Goal: Task Accomplishment & Management: Use online tool/utility

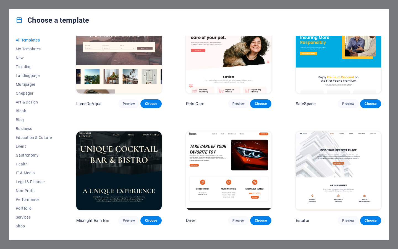
scroll to position [1196, 0]
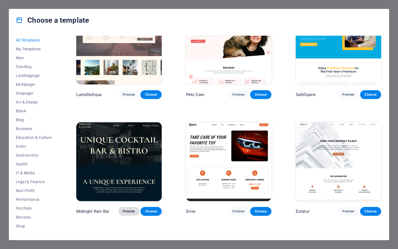
click at [127, 209] on span "Preview" at bounding box center [129, 211] width 12 height 4
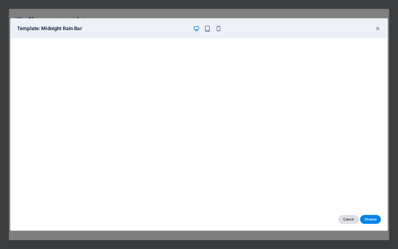
click at [344, 217] on span "Cancel" at bounding box center [349, 219] width 12 height 4
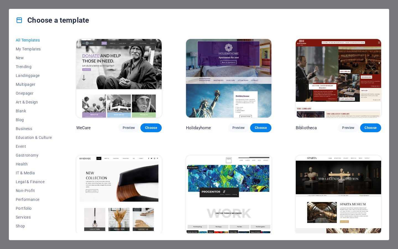
scroll to position [3379, 0]
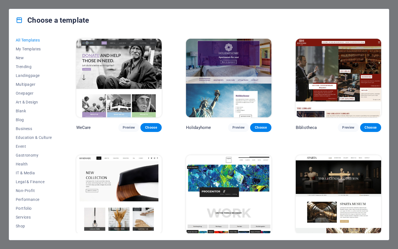
click at [344, 242] on span "Preview" at bounding box center [348, 244] width 12 height 4
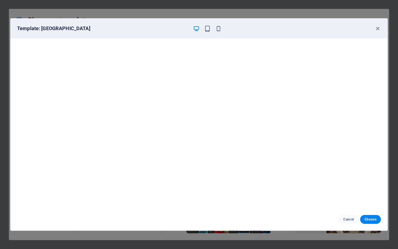
scroll to position [0, 0]
click at [216, 30] on icon "button" at bounding box center [218, 28] width 6 height 6
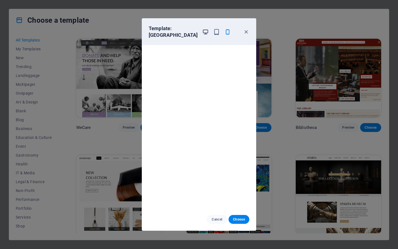
click at [202, 29] on icon "button" at bounding box center [205, 32] width 6 height 6
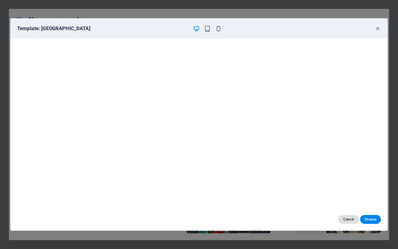
click at [353, 218] on span "Cancel" at bounding box center [349, 219] width 12 height 4
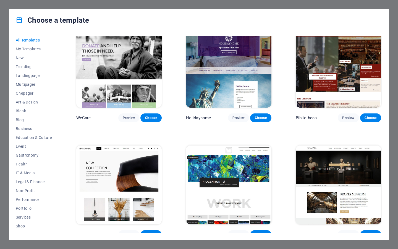
scroll to position [3392, 0]
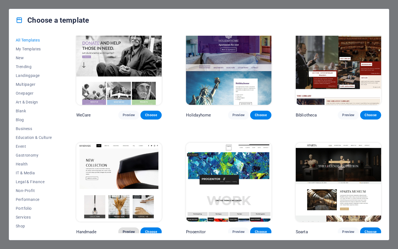
click at [130, 229] on span "Preview" at bounding box center [129, 231] width 12 height 4
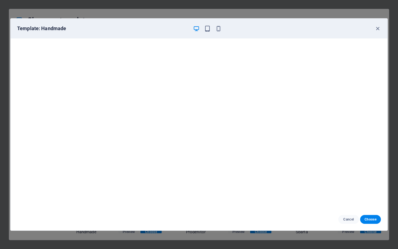
scroll to position [1, 0]
click at [351, 221] on span "Cancel" at bounding box center [349, 219] width 12 height 4
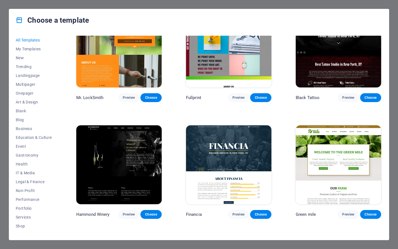
scroll to position [3642, 0]
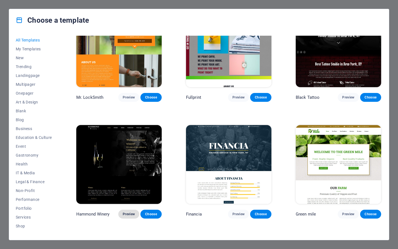
click at [127, 212] on span "Preview" at bounding box center [129, 214] width 12 height 4
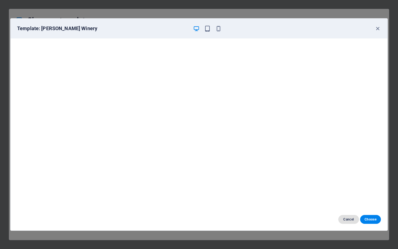
click at [346, 218] on span "Cancel" at bounding box center [349, 219] width 12 height 4
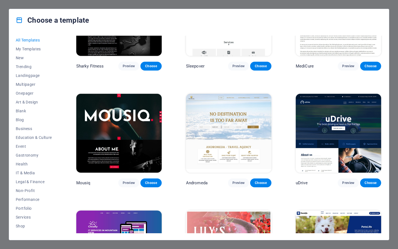
scroll to position [4159, 0]
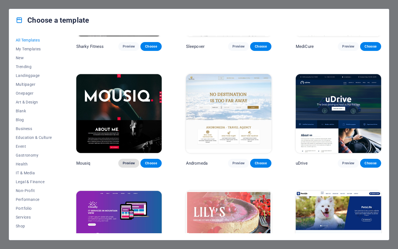
click at [128, 161] on span "Preview" at bounding box center [129, 163] width 12 height 4
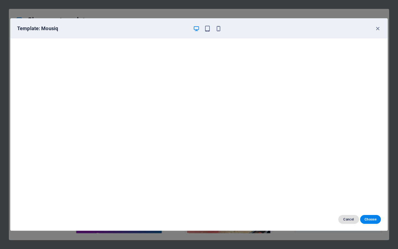
click at [354, 220] on span "Cancel" at bounding box center [349, 219] width 12 height 4
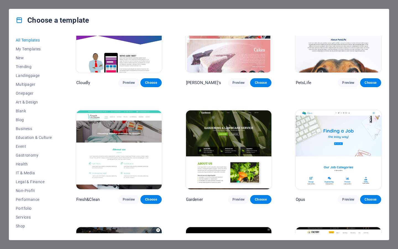
scroll to position [4382, 0]
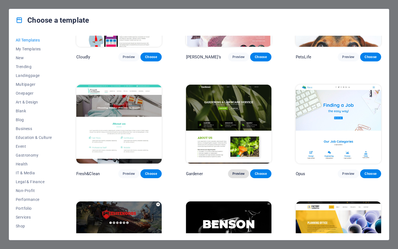
click at [239, 171] on span "Preview" at bounding box center [238, 173] width 12 height 4
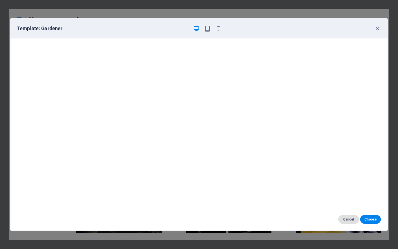
click at [348, 221] on span "Cancel" at bounding box center [349, 219] width 12 height 4
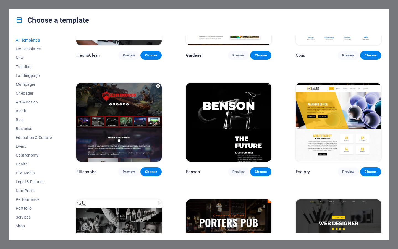
scroll to position [4503, 0]
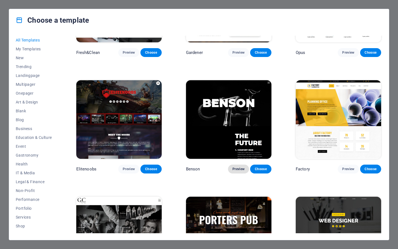
click at [233, 167] on span "Preview" at bounding box center [238, 169] width 12 height 4
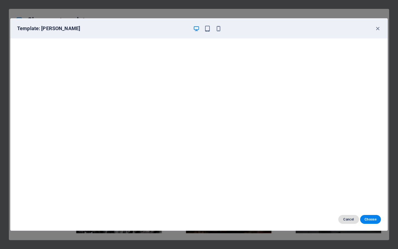
click at [344, 217] on button "Cancel" at bounding box center [348, 219] width 21 height 9
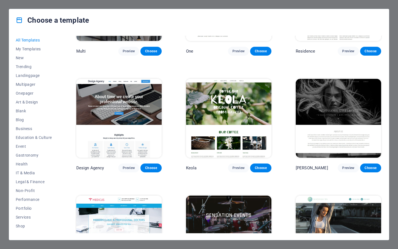
scroll to position [5321, 0]
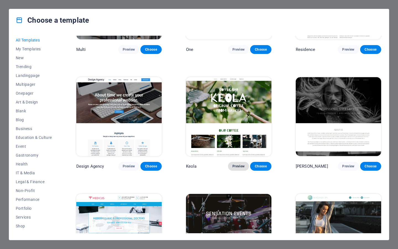
click at [237, 164] on span "Preview" at bounding box center [238, 166] width 12 height 4
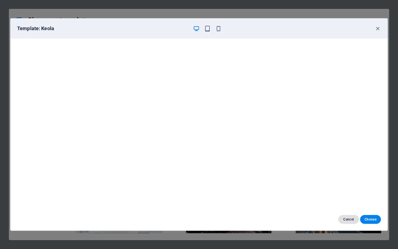
click at [347, 222] on button "Cancel" at bounding box center [348, 219] width 21 height 9
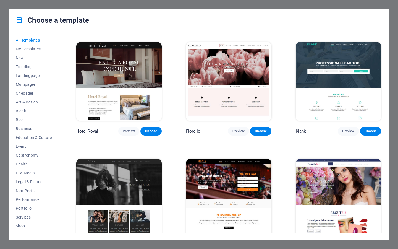
scroll to position [4774, 0]
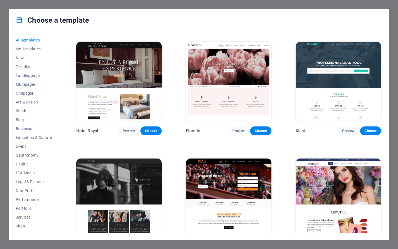
click at [126, 245] on span "Preview" at bounding box center [129, 247] width 12 height 4
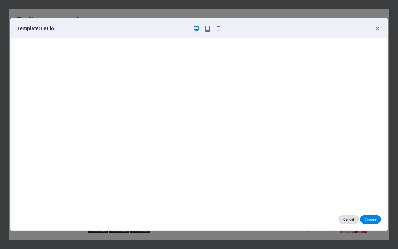
click at [345, 219] on span "Cancel" at bounding box center [349, 219] width 12 height 4
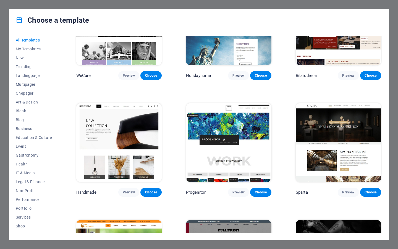
scroll to position [3432, 0]
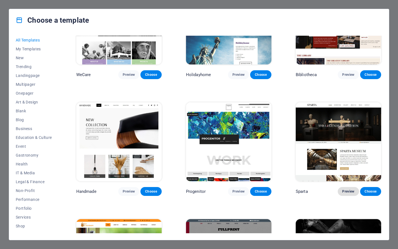
click at [352, 189] on span "Preview" at bounding box center [348, 191] width 12 height 4
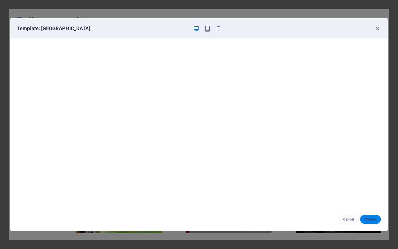
click at [370, 219] on span "Choose" at bounding box center [370, 219] width 12 height 4
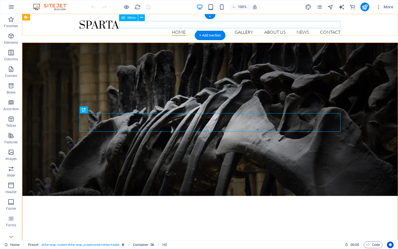
click at [211, 29] on nav "Home Exhibitions Detail view Gallery About us News Contact" at bounding box center [210, 32] width 261 height 7
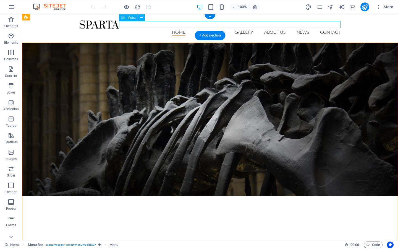
click at [211, 29] on nav "Home Exhibitions Detail view Gallery About us News Contact" at bounding box center [210, 32] width 261 height 7
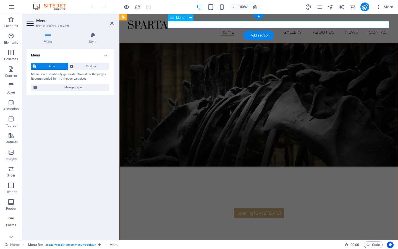
click at [260, 29] on nav "Home Exhibitions Detail view Gallery About us News Contact" at bounding box center [258, 32] width 261 height 7
click at [255, 208] on div "Opening on Friday, 16. July 2019" at bounding box center [258, 216] width 261 height 17
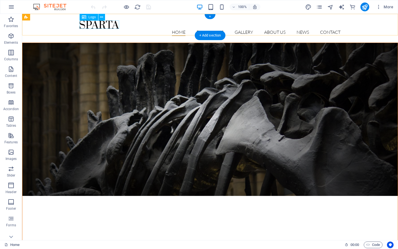
click at [103, 27] on div at bounding box center [210, 24] width 261 height 8
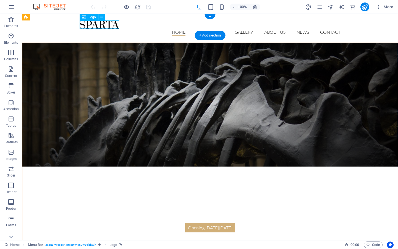
select select "px"
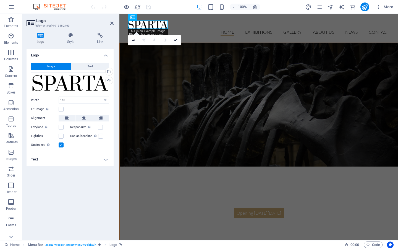
click at [103, 27] on header "Logo Element #ed-1015582463" at bounding box center [70, 21] width 87 height 14
click at [79, 91] on div "Drag files here, click to choose files or select files from Files or our free s…" at bounding box center [70, 83] width 78 height 22
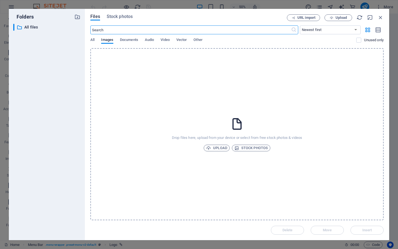
click at [82, 85] on div "Folders ​ All files All files" at bounding box center [47, 124] width 76 height 231
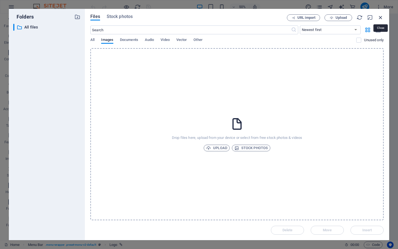
click at [381, 16] on icon "button" at bounding box center [380, 17] width 6 height 6
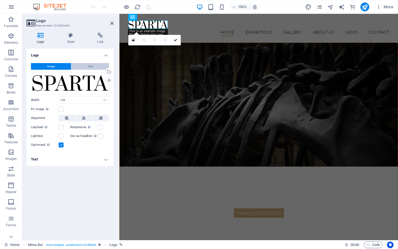
click at [89, 66] on span "Text" at bounding box center [90, 66] width 5 height 7
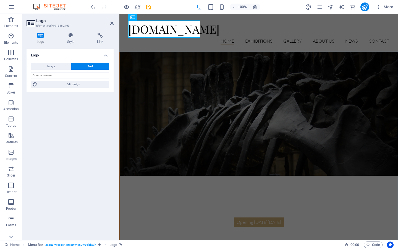
click at [77, 79] on div "Image Text Drag files here, click to choose files or select files from Files or…" at bounding box center [70, 75] width 87 height 33
click at [75, 75] on input "text" at bounding box center [70, 75] width 78 height 7
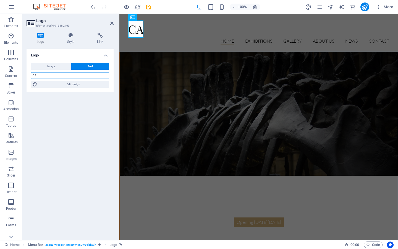
type input "C"
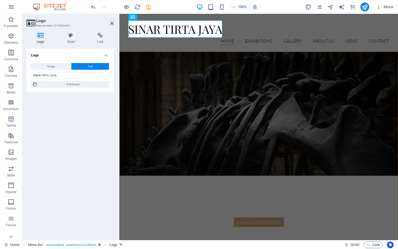
click at [101, 122] on div "Logo Image Text Drag files here, click to choose files or select files from Fil…" at bounding box center [70, 142] width 87 height 187
drag, startPoint x: 62, startPoint y: 75, endPoint x: 22, endPoint y: 73, distance: 40.3
click at [22, 74] on div "Logo Style Link Logo Image Text Drag files here, click to choose files or selec…" at bounding box center [70, 134] width 96 height 212
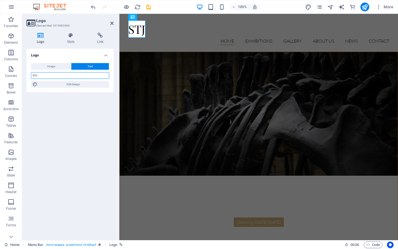
type input "STJ"
click at [46, 131] on div "Logo Image Text Drag files here, click to choose files or select files from Fil…" at bounding box center [70, 142] width 87 height 187
click at [112, 23] on icon at bounding box center [111, 23] width 3 height 4
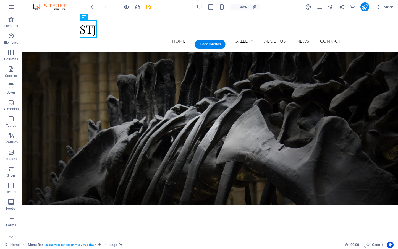
click at [139, 75] on figure at bounding box center [209, 128] width 375 height 153
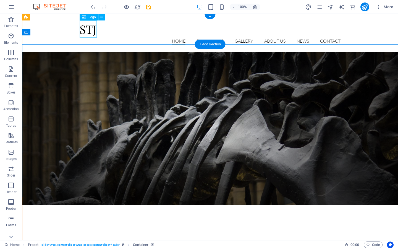
click at [90, 26] on div "STJ" at bounding box center [210, 28] width 261 height 17
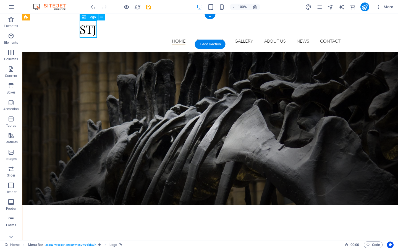
click at [90, 26] on div "STJ" at bounding box center [210, 28] width 261 height 17
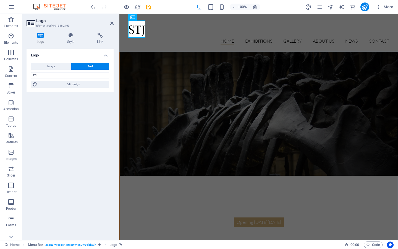
click at [37, 38] on icon at bounding box center [41, 36] width 28 height 6
click at [174, 38] on nav "Home Exhibitions Detail view Gallery About us News Contact" at bounding box center [258, 41] width 261 height 7
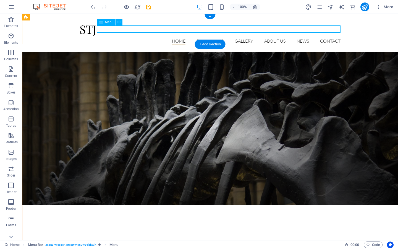
click at [206, 38] on nav "Home Exhibitions Detail view Gallery About us News Contact" at bounding box center [210, 41] width 261 height 7
click at [110, 23] on span "Menu" at bounding box center [109, 21] width 8 height 3
click at [120, 22] on icon at bounding box center [118, 22] width 3 height 6
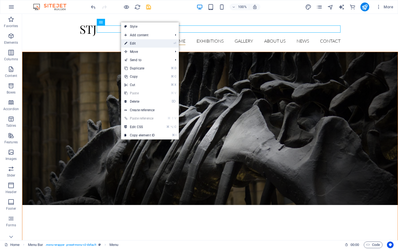
click at [135, 41] on link "⏎ Edit" at bounding box center [139, 43] width 37 height 8
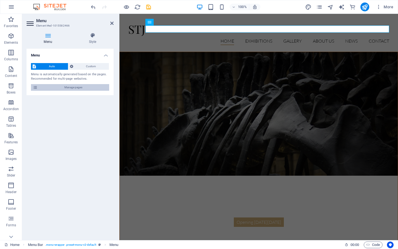
click at [61, 85] on span "Manage pages" at bounding box center [73, 87] width 68 height 7
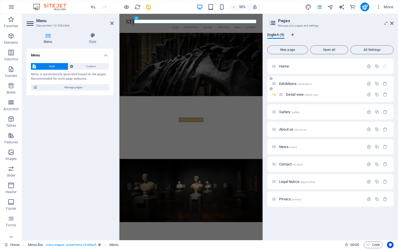
drag, startPoint x: 283, startPoint y: 130, endPoint x: 278, endPoint y: 87, distance: 43.4
click at [278, 87] on div "Home / Exhibitions /exhibitions Detail view /detail-view Gallery /gallery About…" at bounding box center [330, 133] width 126 height 148
drag, startPoint x: 273, startPoint y: 128, endPoint x: 280, endPoint y: 83, distance: 45.9
click at [280, 83] on div "Home / Exhibitions /exhibitions Detail view /detail-view Gallery /gallery About…" at bounding box center [330, 133] width 126 height 148
click at [339, 184] on div "Legal Notice /legal-notice" at bounding box center [318, 181] width 92 height 6
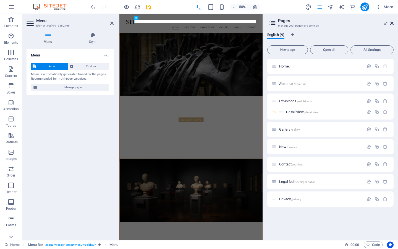
click at [393, 22] on icon at bounding box center [391, 23] width 3 height 4
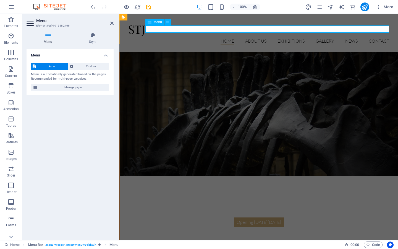
click at [347, 38] on nav "Home About us Exhibitions Detail view Gallery News Contact" at bounding box center [258, 41] width 261 height 7
click at [320, 38] on nav "Home About us Exhibitions Detail view Gallery News Contact" at bounding box center [258, 41] width 261 height 7
click at [258, 38] on nav "Home About us Exhibitions Detail view Gallery News Contact" at bounding box center [258, 41] width 261 height 7
click at [177, 17] on div "STJ Home About us Exhibitions Detail view Gallery News Contact Menu" at bounding box center [258, 33] width 278 height 38
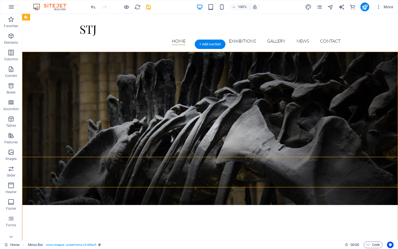
click at [208, 195] on figure at bounding box center [209, 128] width 375 height 153
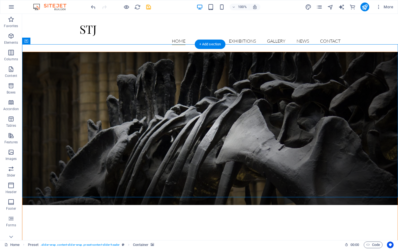
click at [215, 177] on figure at bounding box center [209, 128] width 375 height 153
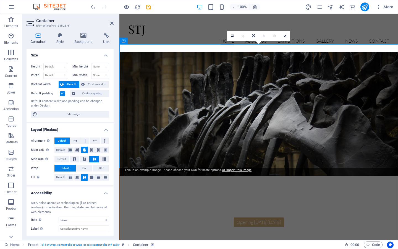
click at [219, 148] on figure at bounding box center [259, 113] width 278 height 123
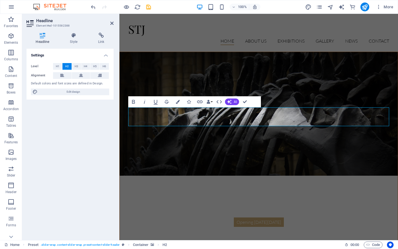
click at [198, 141] on figure at bounding box center [259, 113] width 278 height 123
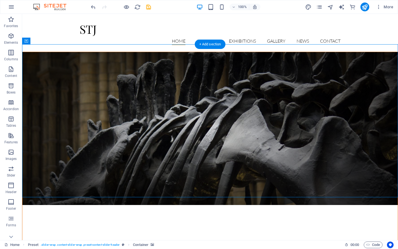
click at [194, 70] on figure at bounding box center [209, 128] width 375 height 153
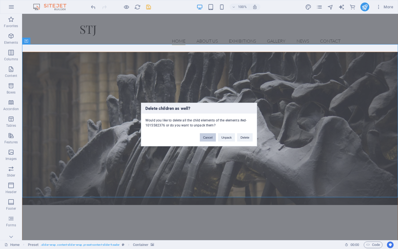
click at [210, 139] on button "Cancel" at bounding box center [208, 137] width 16 height 8
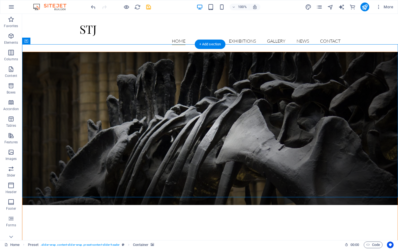
click at [208, 156] on figure at bounding box center [209, 128] width 375 height 153
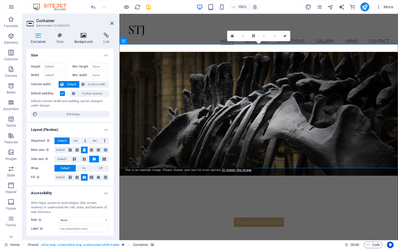
click at [81, 40] on h4 "Background" at bounding box center [84, 39] width 29 height 12
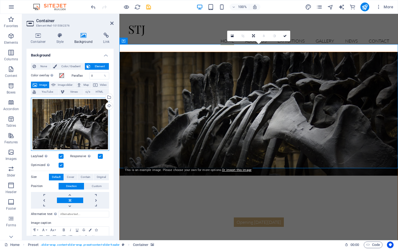
click at [79, 128] on div "Drag files here, click to choose files or select files from Files or our free s…" at bounding box center [70, 124] width 78 height 53
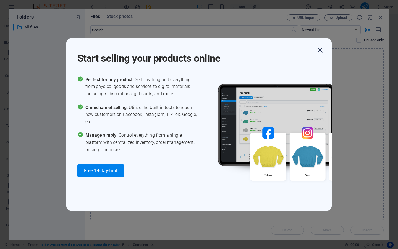
click at [321, 52] on icon "button" at bounding box center [320, 50] width 10 height 10
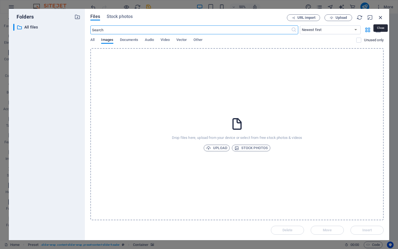
click at [380, 17] on icon "button" at bounding box center [380, 17] width 6 height 6
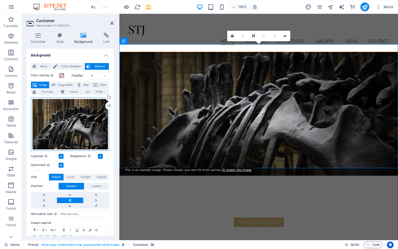
click at [86, 120] on div "Drag files here, click to choose files or select files from Files or our free s…" at bounding box center [70, 124] width 78 height 53
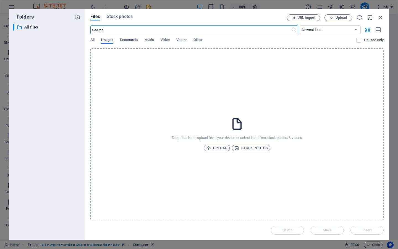
click at [376, 16] on div "URL import Upload" at bounding box center [335, 17] width 97 height 7
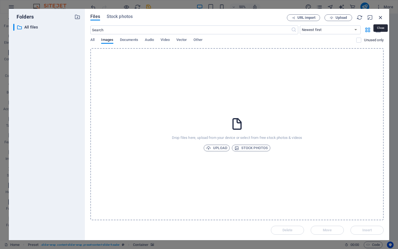
click at [380, 16] on icon "button" at bounding box center [380, 17] width 6 height 6
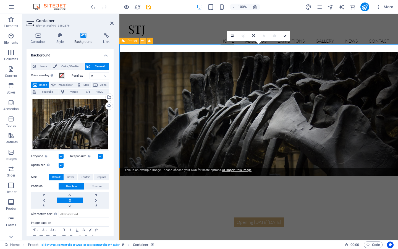
click at [145, 42] on button at bounding box center [142, 41] width 7 height 7
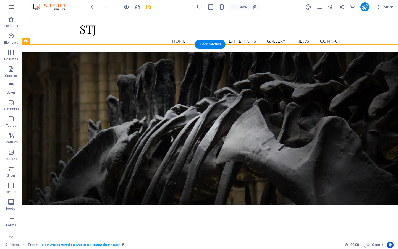
click at [50, 63] on figure at bounding box center [209, 128] width 375 height 153
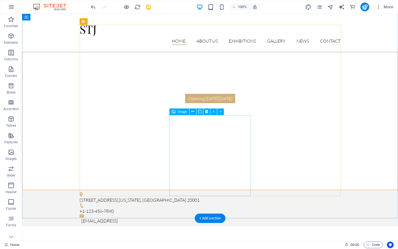
scroll to position [811, 0]
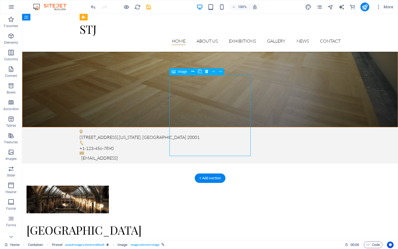
select select "%"
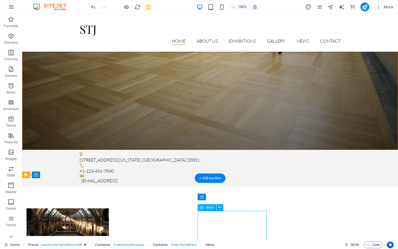
scroll to position [846, 0]
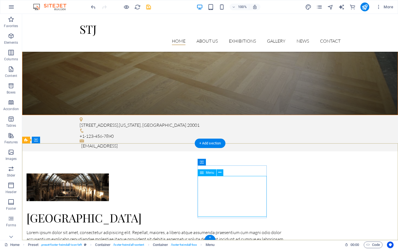
click at [223, 171] on button at bounding box center [220, 172] width 7 height 7
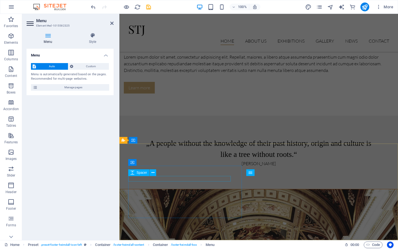
scroll to position [780, 0]
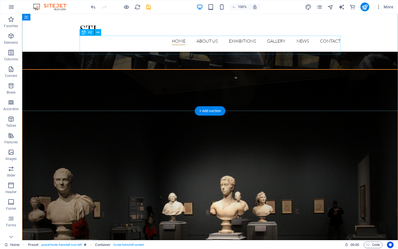
scroll to position [214, 0]
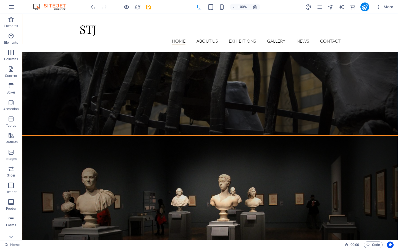
click at [172, 35] on div "STJ Home About us Exhibitions Detail view Gallery News Contact Menu" at bounding box center [210, 33] width 376 height 38
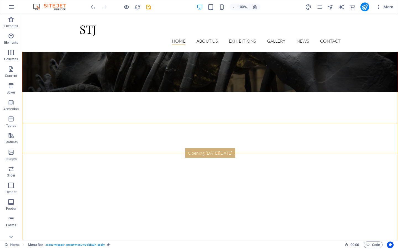
scroll to position [0, 0]
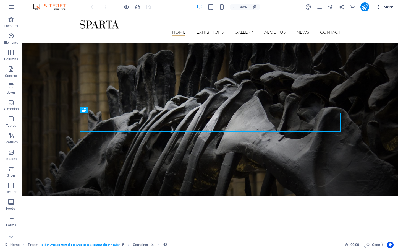
click at [387, 10] on button "More" at bounding box center [384, 6] width 22 height 9
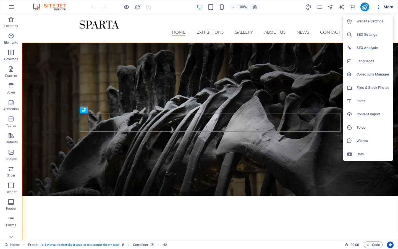
click at [367, 22] on h6 "Website Settings" at bounding box center [372, 21] width 33 height 7
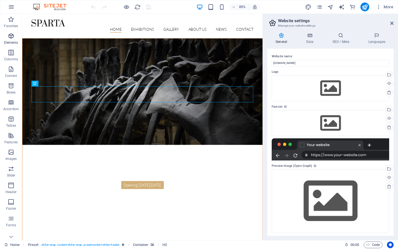
click at [9, 38] on icon "button" at bounding box center [11, 36] width 7 height 7
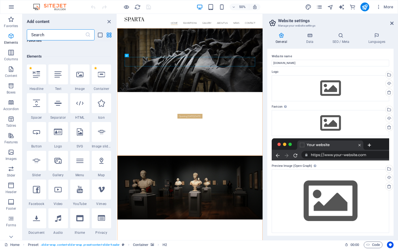
scroll to position [59, 0]
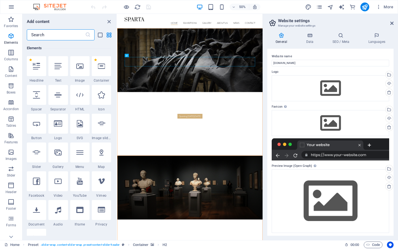
click at [268, 207] on div "Website name nam-id.com Logo Drag files here, click to choose files or select f…" at bounding box center [330, 142] width 126 height 187
click at [267, 207] on div "General Data SEO / Meta Languages Website name nam-id.com Logo Drag files here,…" at bounding box center [330, 134] width 135 height 212
click at [109, 22] on icon "close panel" at bounding box center [109, 22] width 6 height 6
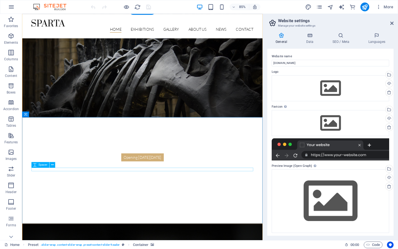
scroll to position [25, 0]
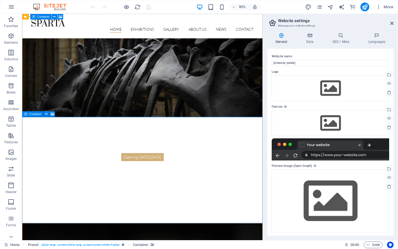
click at [27, 115] on icon at bounding box center [25, 114] width 3 height 6
click at [28, 113] on div "Container" at bounding box center [32, 114] width 21 height 6
drag, startPoint x: 62, startPoint y: 162, endPoint x: 61, endPoint y: 184, distance: 22.1
drag, startPoint x: 67, startPoint y: 151, endPoint x: 65, endPoint y: 191, distance: 40.1
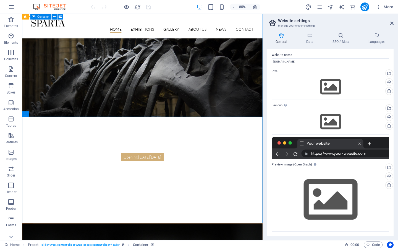
scroll to position [0, 0]
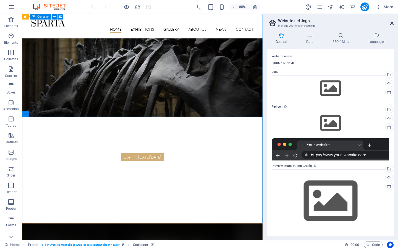
click at [392, 22] on icon at bounding box center [391, 23] width 3 height 4
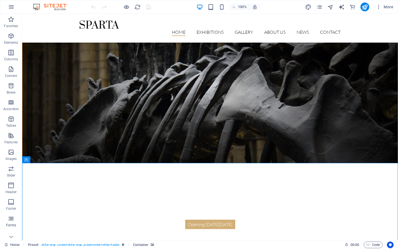
drag, startPoint x: 7, startPoint y: 4, endPoint x: 7, endPoint y: 216, distance: 212.1
click at [7, 4] on button "button" at bounding box center [11, 6] width 13 height 13
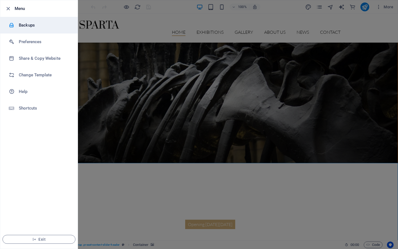
click at [23, 24] on h6 "Backups" at bounding box center [44, 25] width 51 height 7
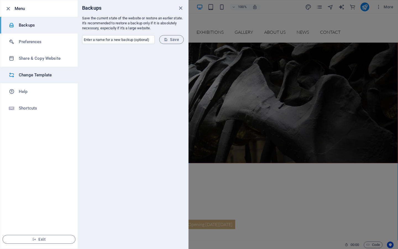
click at [38, 76] on h6 "Change Template" at bounding box center [44, 75] width 51 height 7
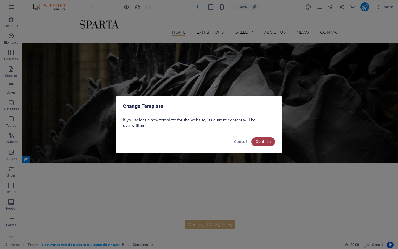
click at [267, 143] on span "Confirm" at bounding box center [263, 141] width 15 height 4
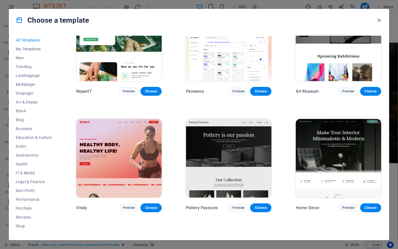
scroll to position [162, 0]
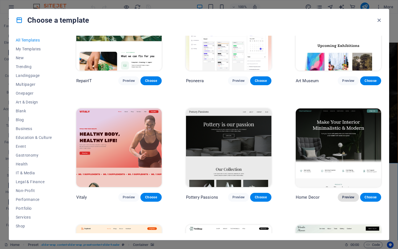
click at [349, 195] on span "Preview" at bounding box center [348, 197] width 12 height 4
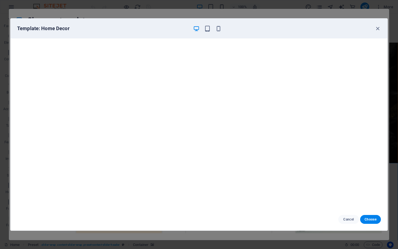
scroll to position [1, 0]
click at [346, 220] on span "Cancel" at bounding box center [349, 219] width 12 height 4
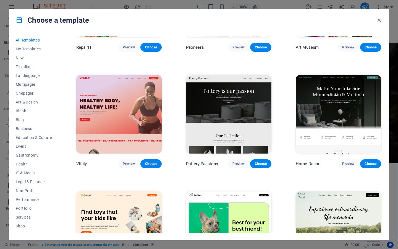
scroll to position [201, 0]
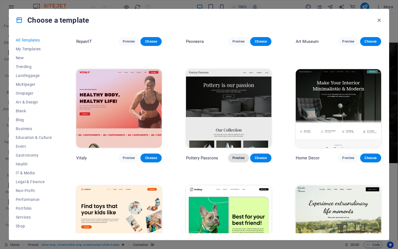
click at [234, 156] on span "Preview" at bounding box center [238, 158] width 12 height 4
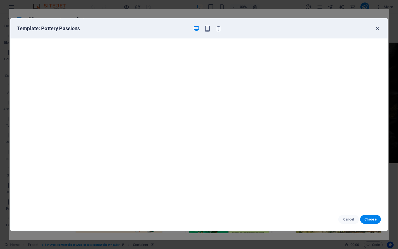
click at [376, 29] on icon "button" at bounding box center [377, 28] width 6 height 6
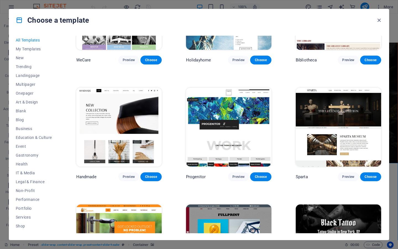
scroll to position [3441, 0]
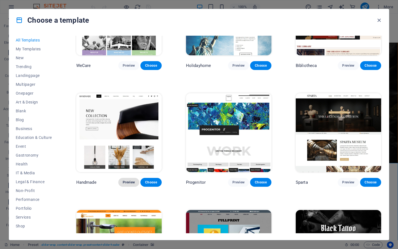
click at [135, 178] on button "Preview" at bounding box center [128, 182] width 21 height 9
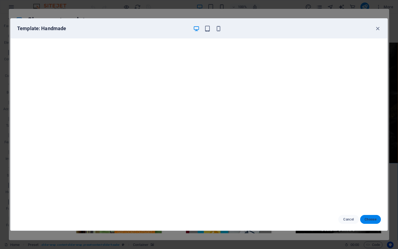
click at [367, 221] on span "Choose" at bounding box center [370, 219] width 12 height 4
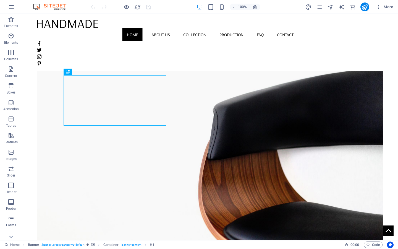
click at [302, 151] on figure at bounding box center [210, 139] width 346 height 203
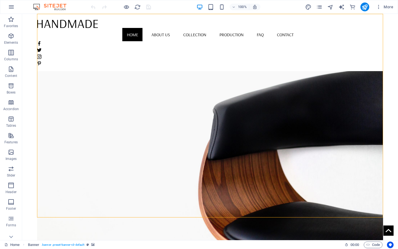
click at [259, 147] on figure at bounding box center [210, 139] width 346 height 203
select select "vh"
select select "banner"
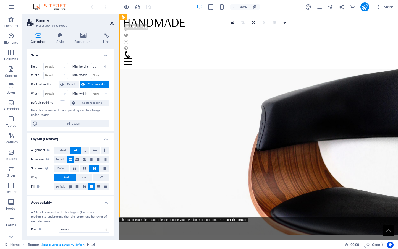
click at [111, 22] on icon at bounding box center [111, 23] width 3 height 4
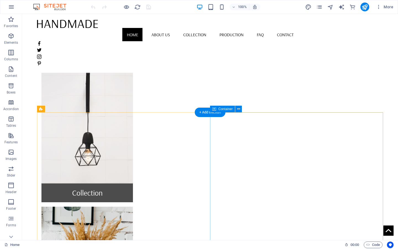
scroll to position [269, 0]
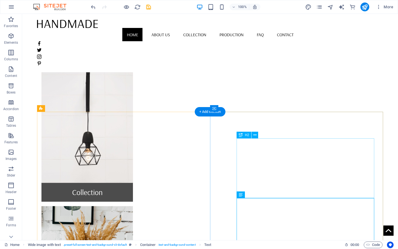
drag, startPoint x: 257, startPoint y: 164, endPoint x: 256, endPoint y: 148, distance: 15.5
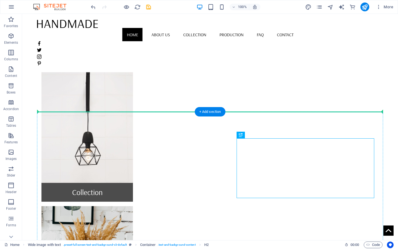
drag, startPoint x: 256, startPoint y: 148, endPoint x: 252, endPoint y: 132, distance: 16.9
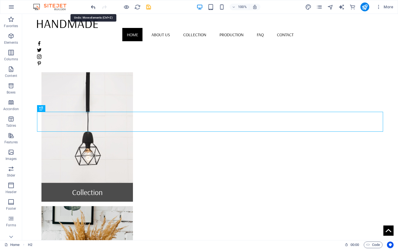
click at [93, 5] on icon "undo" at bounding box center [93, 7] width 6 height 6
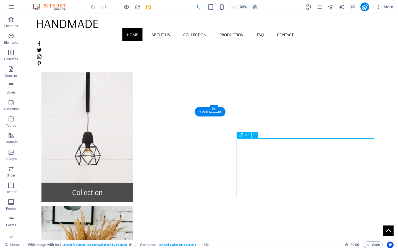
click at [248, 135] on span "H2" at bounding box center [247, 134] width 4 height 3
drag, startPoint x: 256, startPoint y: 164, endPoint x: 257, endPoint y: 154, distance: 9.4
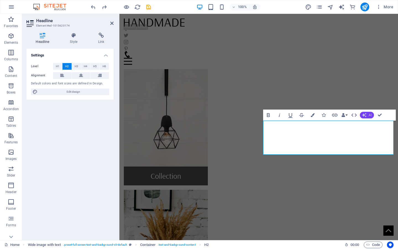
click at [368, 113] on button "AI" at bounding box center [367, 115] width 14 height 7
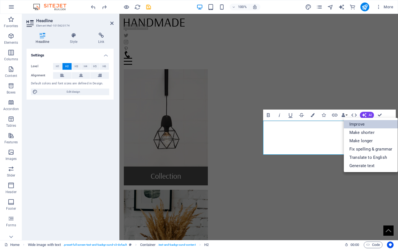
click at [367, 121] on link "Improve" at bounding box center [371, 124] width 54 height 8
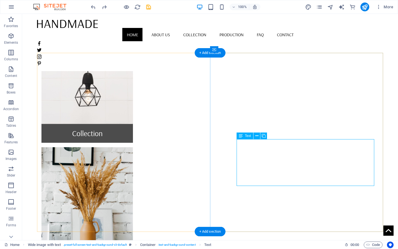
scroll to position [331, 0]
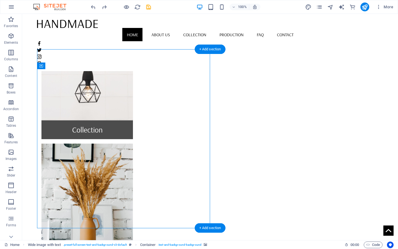
select select "px"
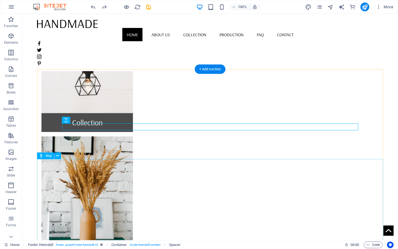
scroll to position [490, 0]
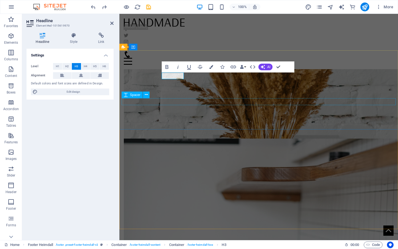
scroll to position [454, 0]
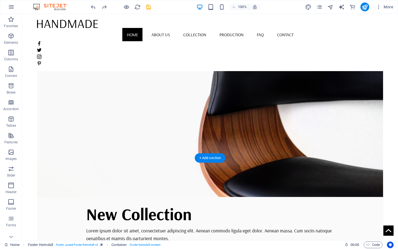
scroll to position [0, 0]
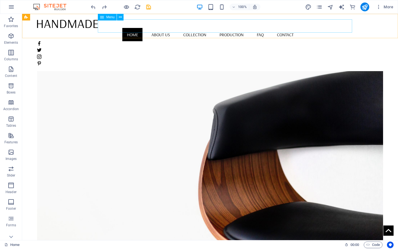
click at [299, 28] on nav "Home About us Collection Production FAQ Contact" at bounding box center [210, 34] width 346 height 13
click at [298, 28] on nav "Home About us Collection Production FAQ Contact" at bounding box center [210, 34] width 346 height 13
click at [301, 28] on nav "Home About us Collection Production FAQ Contact" at bounding box center [210, 34] width 346 height 13
click at [175, 28] on nav "Home About us Collection Production FAQ Contact" at bounding box center [210, 34] width 346 height 13
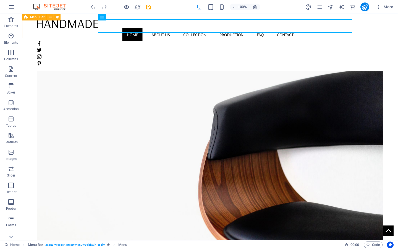
click at [47, 31] on div "Home About us Collection Production FAQ Contact Menu" at bounding box center [210, 42] width 376 height 57
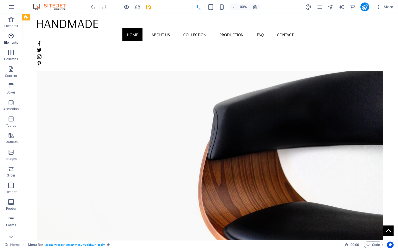
click at [14, 38] on icon "button" at bounding box center [11, 36] width 7 height 7
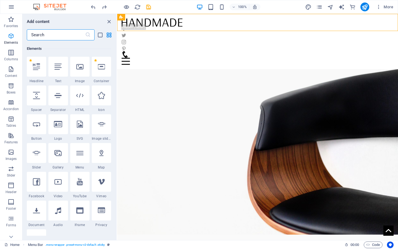
scroll to position [59, 0]
click at [275, 51] on div "Menu" at bounding box center [258, 58] width 272 height 14
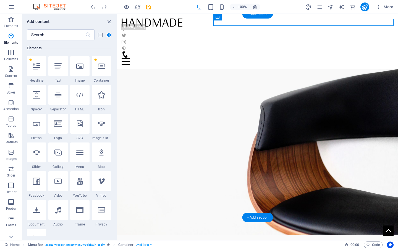
click at [262, 49] on figure at bounding box center [257, 132] width 281 height 203
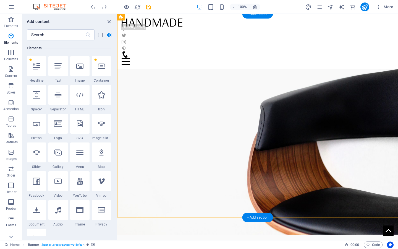
click at [299, 118] on figure at bounding box center [257, 132] width 281 height 203
click at [109, 21] on icon "close panel" at bounding box center [109, 22] width 6 height 6
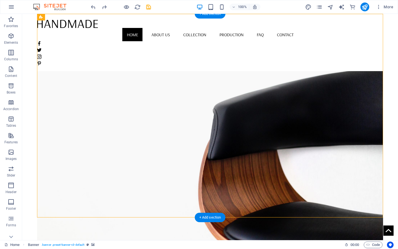
click at [239, 160] on figure at bounding box center [210, 139] width 346 height 203
select select "vh"
select select "banner"
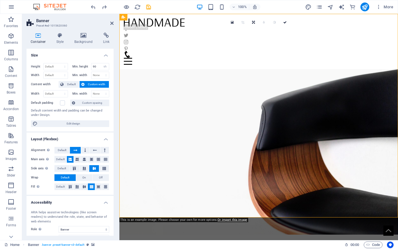
click at [273, 174] on figure at bounding box center [258, 132] width 278 height 203
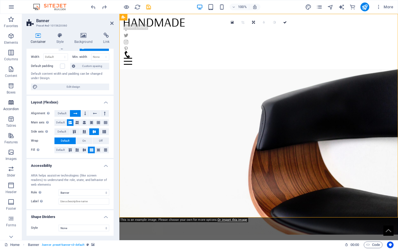
click at [10, 112] on span "Accordion" at bounding box center [11, 105] width 22 height 13
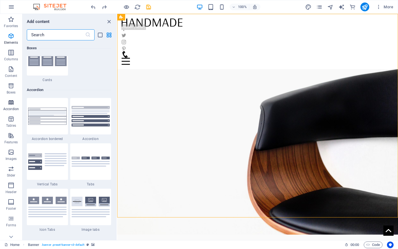
scroll to position [1764, 0]
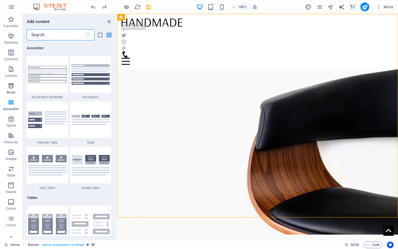
click at [10, 91] on p "Boxes" at bounding box center [11, 92] width 9 height 4
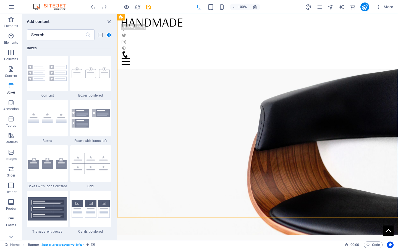
scroll to position [1524, 0]
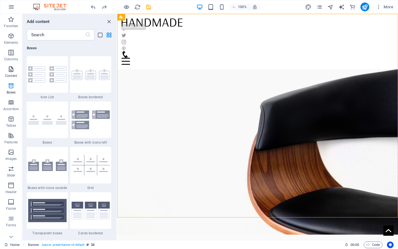
click at [10, 71] on icon "button" at bounding box center [11, 69] width 7 height 7
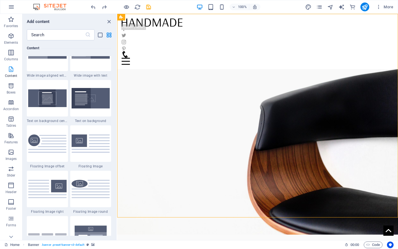
scroll to position [966, 0]
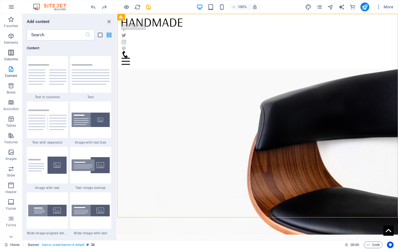
click at [12, 52] on icon "button" at bounding box center [11, 52] width 7 height 7
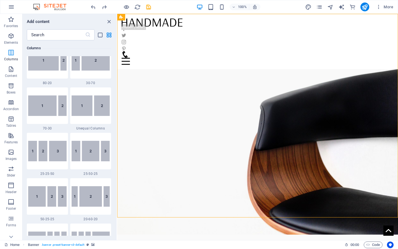
scroll to position [273, 0]
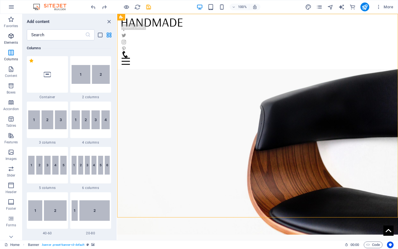
click at [16, 37] on span "Elements" at bounding box center [11, 39] width 22 height 13
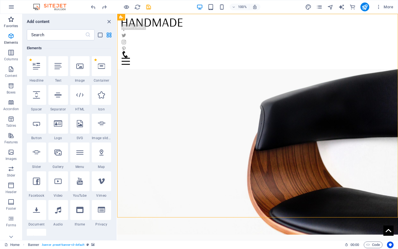
click at [13, 27] on p "Favorites" at bounding box center [11, 26] width 14 height 4
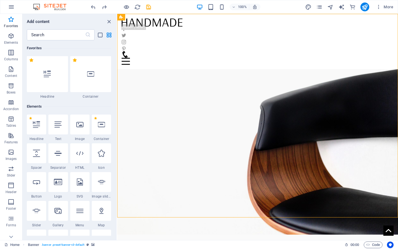
scroll to position [0, 0]
click at [10, 193] on p "Header" at bounding box center [11, 191] width 11 height 4
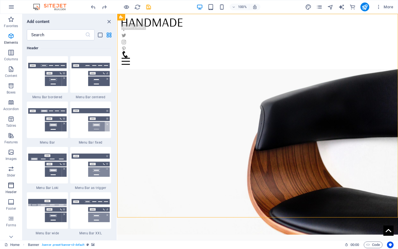
scroll to position [3326, 0]
click at [13, 235] on icon at bounding box center [11, 237] width 8 height 8
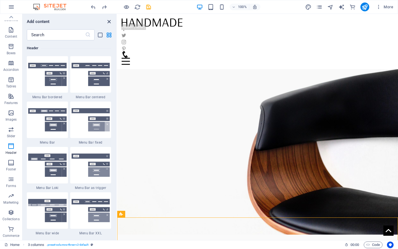
click at [108, 23] on icon "close panel" at bounding box center [109, 22] width 6 height 6
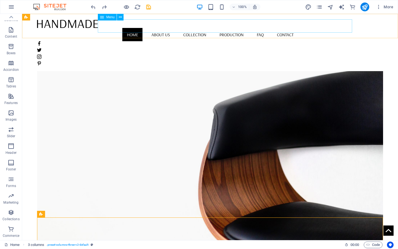
click at [246, 28] on nav "Home About us Collection Production FAQ Contact" at bounding box center [210, 34] width 346 height 13
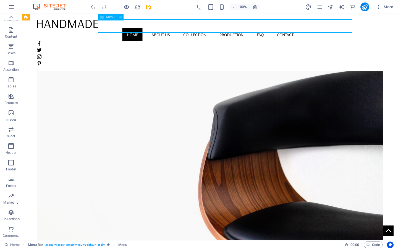
click at [246, 28] on nav "Home About us Collection Production FAQ Contact" at bounding box center [210, 34] width 346 height 13
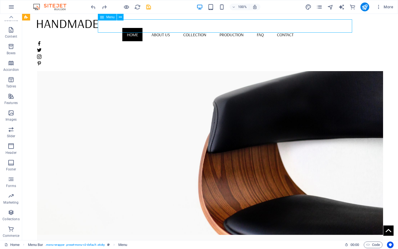
click at [149, 27] on div "Home About us Collection Production FAQ Contact Menu" at bounding box center [210, 42] width 376 height 57
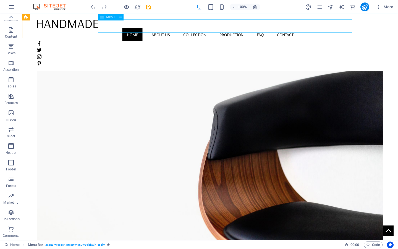
click at [243, 28] on nav "Home About us Collection Production FAQ Contact" at bounding box center [210, 34] width 346 height 13
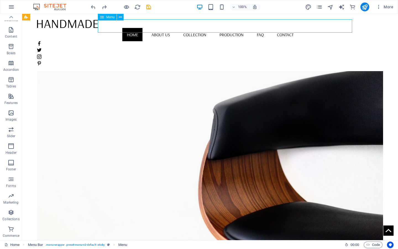
click at [243, 28] on nav "Home About us Collection Production FAQ Contact" at bounding box center [210, 34] width 346 height 13
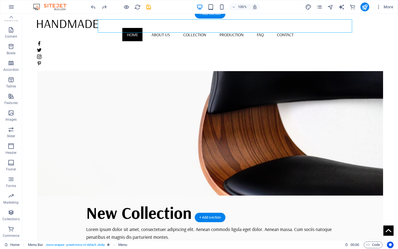
scroll to position [0, 0]
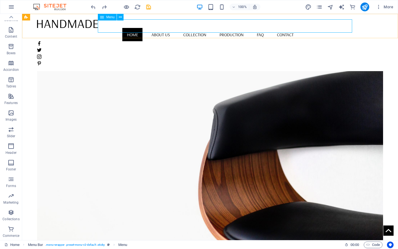
click at [110, 19] on span "Menu" at bounding box center [110, 16] width 8 height 3
click at [109, 15] on div "Menu" at bounding box center [107, 17] width 19 height 7
click at [121, 16] on icon at bounding box center [120, 17] width 3 height 6
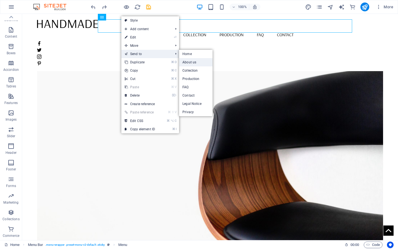
click at [191, 61] on link "About us" at bounding box center [195, 62] width 33 height 8
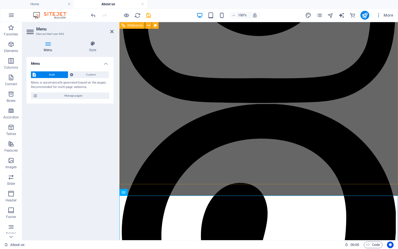
scroll to position [1004, 0]
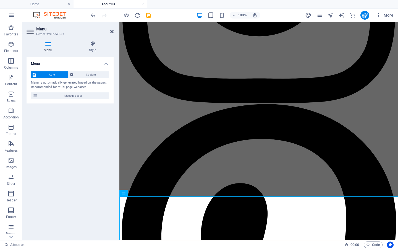
click at [112, 30] on icon at bounding box center [111, 31] width 3 height 4
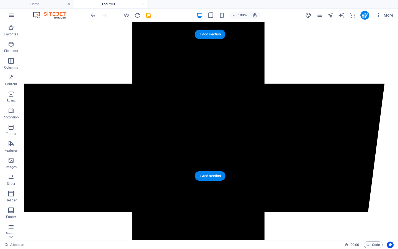
scroll to position [254, 0]
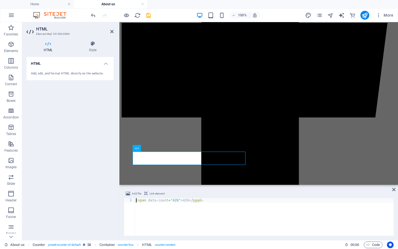
click at [178, 201] on div "< span data-count = "426" > 426 </ span >" at bounding box center [264, 221] width 259 height 46
click at [190, 199] on div "< span data-count = "+100" > 426 </ span >" at bounding box center [264, 221] width 259 height 46
type textarea "<span data-count="+100">100</span>"
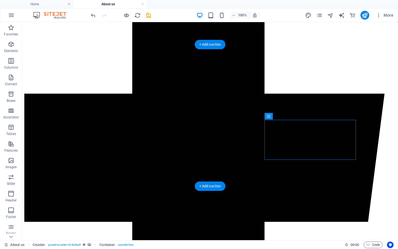
scroll to position [254, 0]
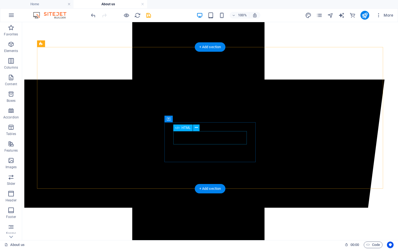
scroll to position [227, 0]
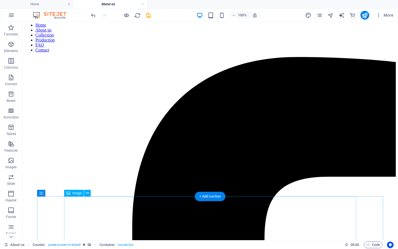
scroll to position [0, 0]
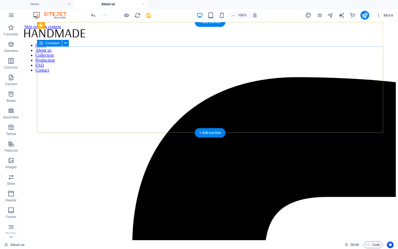
drag, startPoint x: 107, startPoint y: 109, endPoint x: 129, endPoint y: 131, distance: 31.5
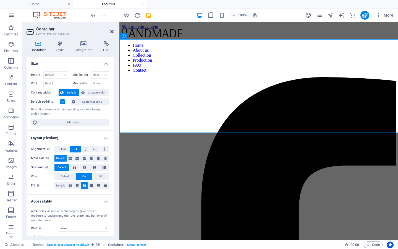
click at [111, 30] on icon at bounding box center [111, 31] width 3 height 4
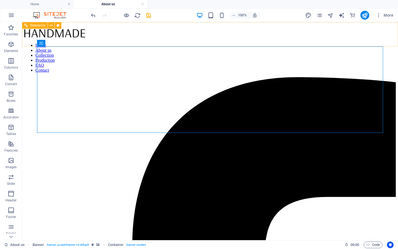
click at [87, 30] on div at bounding box center [209, 33] width 371 height 9
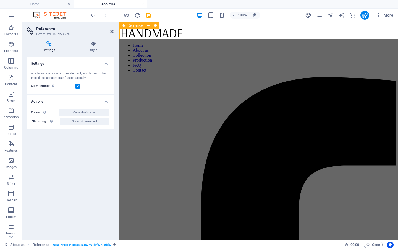
click at [162, 33] on div at bounding box center [259, 33] width 274 height 9
click at [126, 25] on div "Reference" at bounding box center [131, 25] width 25 height 7
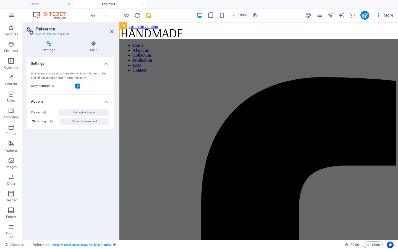
click at [52, 47] on h4 "Settings" at bounding box center [50, 47] width 47 height 12
click at [115, 31] on aside "Reference Element #ed-1015620228 Settings Style Settings A reference is a copy …" at bounding box center [70, 131] width 97 height 218
click at [113, 31] on icon at bounding box center [111, 31] width 3 height 4
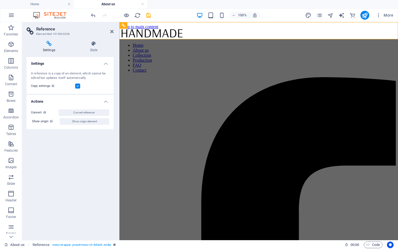
click at [62, 74] on div "A reference is a copy of an element, which cannot be edited but updates itself …" at bounding box center [70, 75] width 78 height 9
click at [78, 85] on label at bounding box center [77, 85] width 5 height 5
click at [0, 0] on input "Copy settings Use the same settings (flex, animation, position, style) as for t…" at bounding box center [0, 0] width 0 height 0
click at [79, 85] on label at bounding box center [77, 85] width 5 height 5
click at [0, 0] on input "Copy settings Use the same settings (flex, animation, position, style) as for t…" at bounding box center [0, 0] width 0 height 0
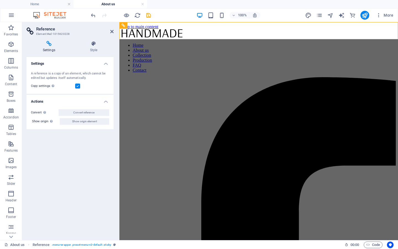
click at [79, 85] on label at bounding box center [77, 85] width 5 height 5
click at [0, 0] on input "Copy settings Use the same settings (flex, animation, position, style) as for t…" at bounding box center [0, 0] width 0 height 0
click at [79, 85] on label at bounding box center [77, 85] width 5 height 5
click at [0, 0] on input "Copy settings Use the same settings (flex, animation, position, style) as for t…" at bounding box center [0, 0] width 0 height 0
click at [148, 23] on icon at bounding box center [148, 26] width 3 height 6
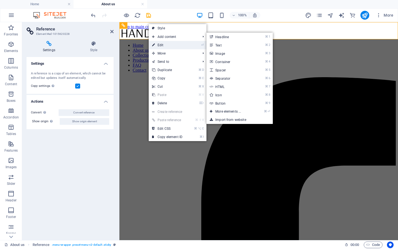
drag, startPoint x: 161, startPoint y: 43, endPoint x: 41, endPoint y: 21, distance: 121.6
click at [161, 43] on link "⏎ Edit" at bounding box center [167, 45] width 37 height 8
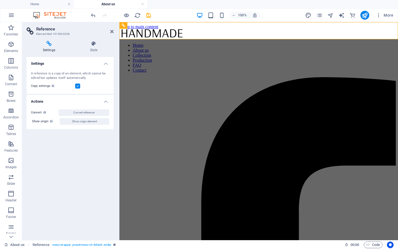
click at [91, 52] on div "Settings Style Settings A reference is a copy of an element, which cannot be ed…" at bounding box center [70, 138] width 87 height 194
click at [93, 47] on h4 "Style" at bounding box center [94, 47] width 40 height 12
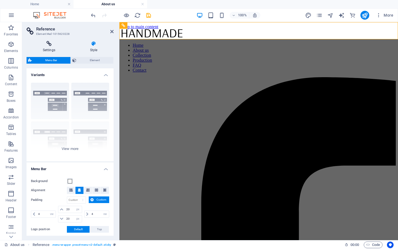
click at [44, 46] on h4 "Settings" at bounding box center [50, 47] width 47 height 12
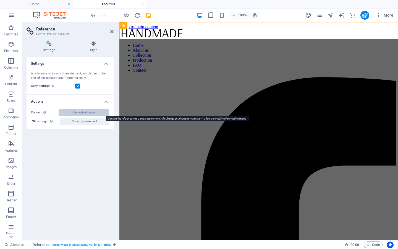
click at [82, 113] on span "Convert reference" at bounding box center [83, 112] width 21 height 7
select select "header"
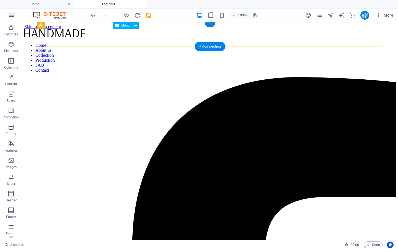
click at [205, 43] on nav "Home About us Collection Production FAQ Contact" at bounding box center [209, 58] width 371 height 30
click at [72, 33] on div at bounding box center [209, 33] width 371 height 9
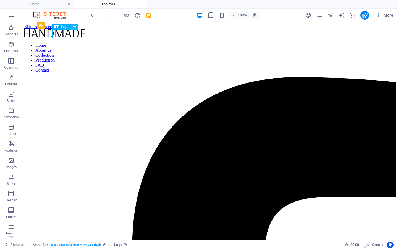
click at [73, 27] on icon at bounding box center [74, 27] width 3 height 6
click at [63, 25] on span "Logo" at bounding box center [64, 26] width 7 height 3
click at [64, 26] on span "Logo" at bounding box center [64, 26] width 7 height 3
click at [70, 35] on div at bounding box center [209, 33] width 371 height 9
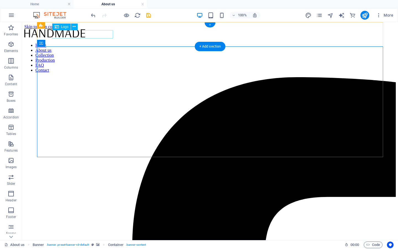
click at [80, 34] on div at bounding box center [209, 33] width 371 height 9
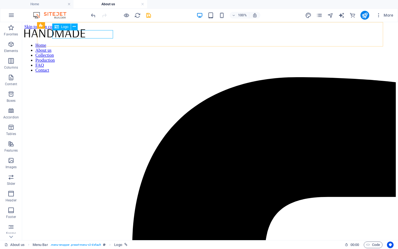
click at [62, 27] on span "Logo" at bounding box center [64, 26] width 7 height 3
select select "px"
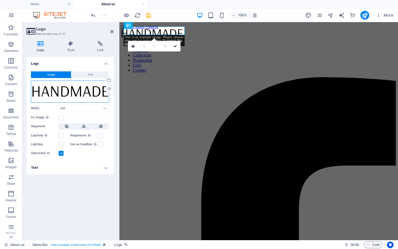
click at [75, 93] on div "Drag files here, click to choose files or select files from Files or our free s…" at bounding box center [70, 91] width 78 height 22
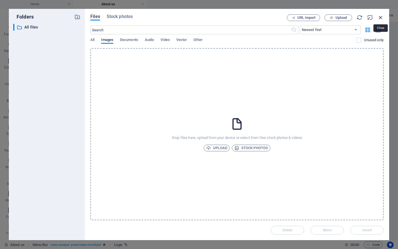
click at [383, 17] on icon "button" at bounding box center [380, 17] width 6 height 6
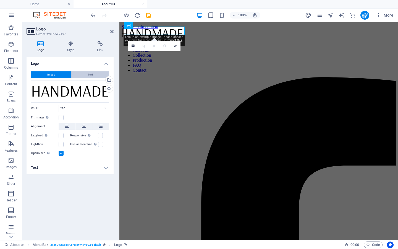
click at [89, 77] on span "Text" at bounding box center [90, 74] width 5 height 7
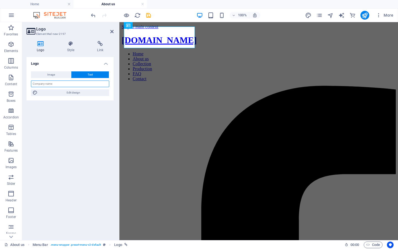
click at [82, 84] on input "text" at bounding box center [70, 83] width 78 height 7
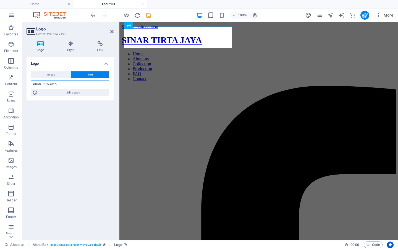
type input "SINAR TIRTA JAYA"
click at [115, 29] on aside "Logo Element #ed-new-2197 Logo Style Link Logo Image Text Drag files here, clic…" at bounding box center [70, 131] width 97 height 218
click at [113, 31] on icon at bounding box center [111, 31] width 3 height 4
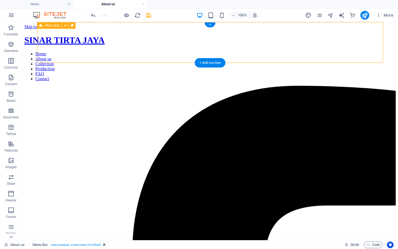
click at [254, 51] on nav "Home About us Collection Production FAQ Contact" at bounding box center [209, 66] width 371 height 30
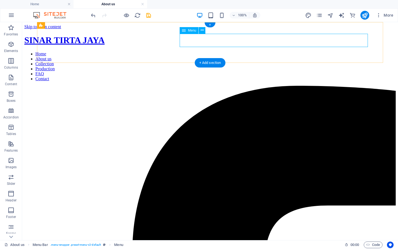
click at [199, 51] on nav "Home About us Collection Production FAQ Contact" at bounding box center [209, 66] width 371 height 30
click at [201, 31] on icon at bounding box center [202, 30] width 3 height 6
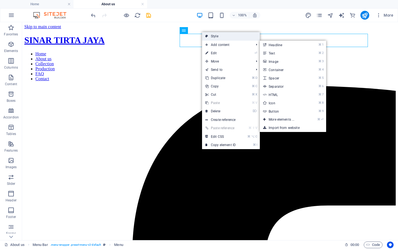
click at [209, 36] on link "Style" at bounding box center [231, 36] width 58 height 8
select select "vw"
select select "px"
select select "vw"
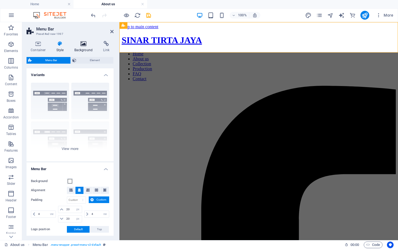
click at [81, 46] on icon at bounding box center [83, 44] width 27 height 6
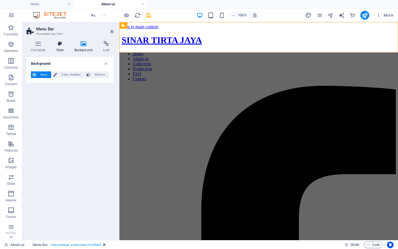
click at [59, 47] on h4 "Style" at bounding box center [61, 47] width 18 height 12
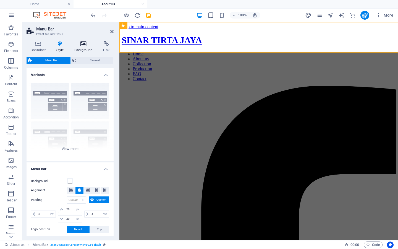
click at [85, 47] on h4 "Background" at bounding box center [84, 47] width 29 height 12
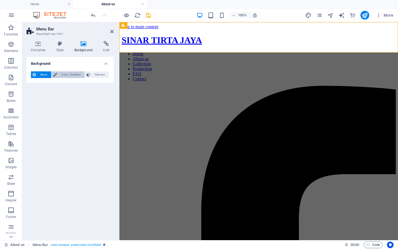
click at [73, 72] on span "Color / Gradient" at bounding box center [71, 74] width 24 height 7
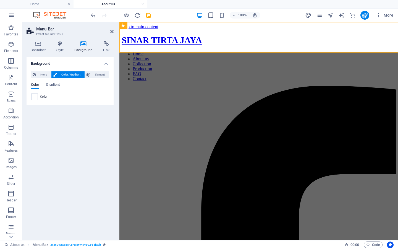
click at [43, 96] on span "Color" at bounding box center [44, 96] width 8 height 4
click at [53, 86] on span "Gradient" at bounding box center [53, 85] width 14 height 8
click at [112, 35] on header "Menu Bar Preset #ed-new-1997" at bounding box center [70, 29] width 87 height 14
click at [112, 32] on icon at bounding box center [111, 31] width 3 height 4
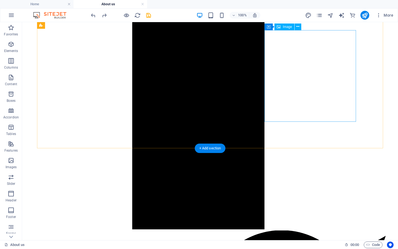
scroll to position [576, 0]
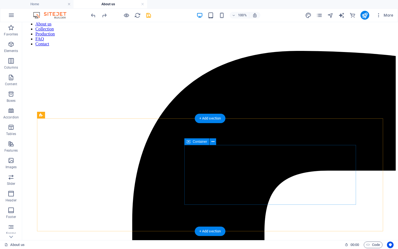
scroll to position [0, 0]
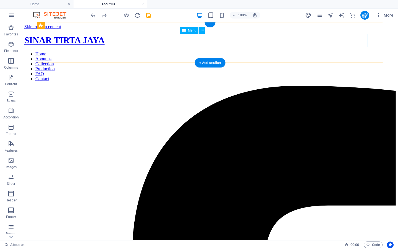
click at [350, 51] on nav "Home About us Collection Production FAQ Contact" at bounding box center [209, 66] width 371 height 30
click at [258, 51] on nav "Home About us Collection Production FAQ Contact" at bounding box center [209, 66] width 371 height 30
click at [202, 31] on icon at bounding box center [202, 30] width 3 height 6
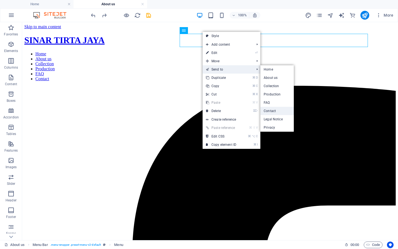
click at [277, 109] on link "Contact" at bounding box center [276, 111] width 33 height 8
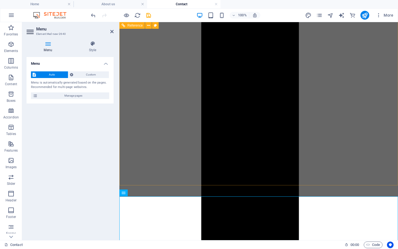
scroll to position [363, 0]
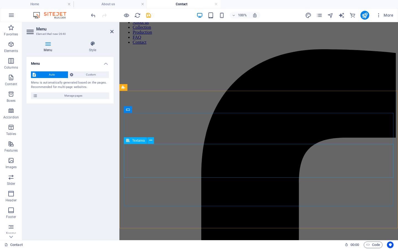
scroll to position [0, 0]
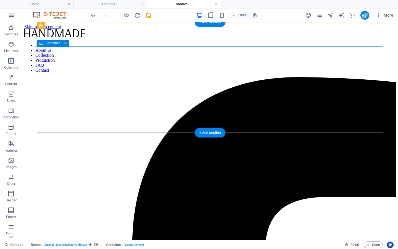
click at [66, 42] on icon at bounding box center [65, 43] width 3 height 6
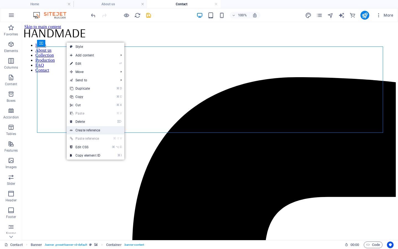
click at [101, 130] on link "Create reference" at bounding box center [96, 130] width 58 height 8
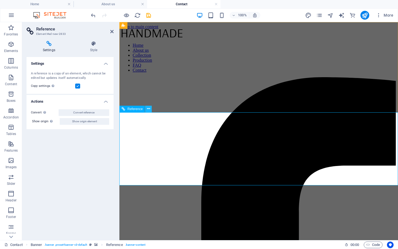
click at [149, 109] on icon at bounding box center [148, 109] width 3 height 6
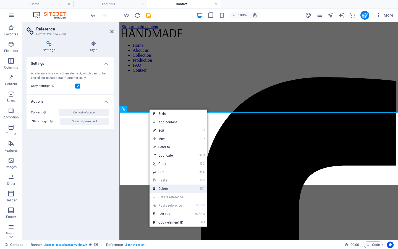
click at [164, 190] on link "⌦ Delete" at bounding box center [167, 188] width 37 height 8
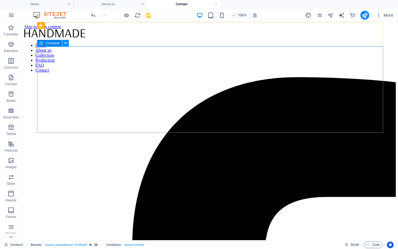
click at [66, 43] on icon at bounding box center [65, 43] width 3 height 6
